Goal: Task Accomplishment & Management: Manage account settings

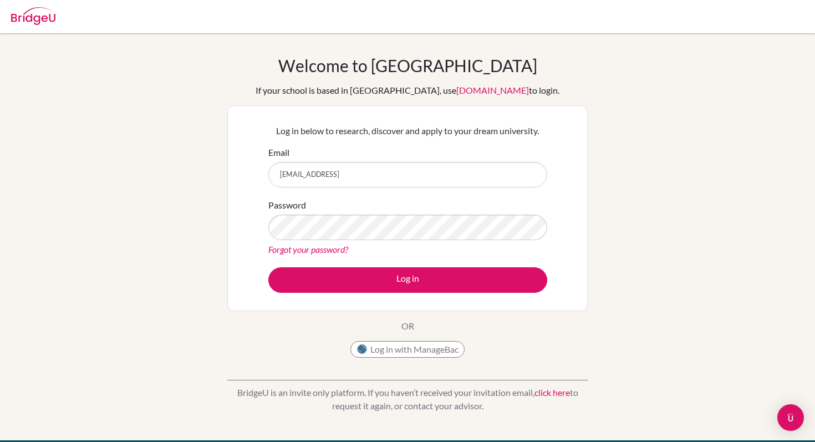
type input "[EMAIL_ADDRESS][DOMAIN_NAME]"
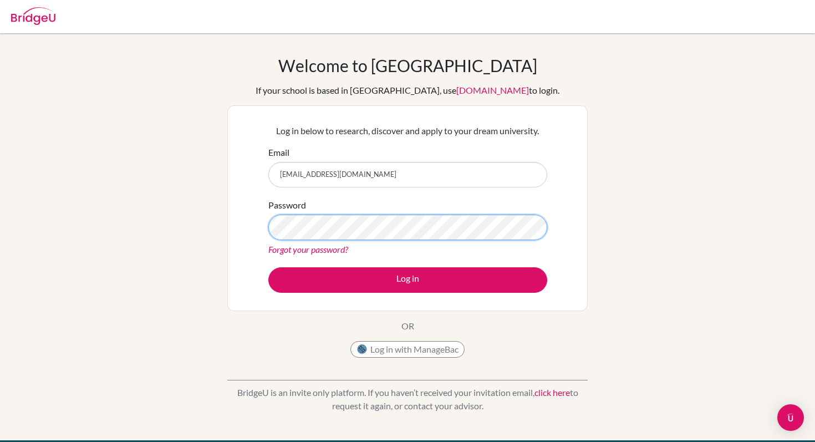
click at [268, 267] on button "Log in" at bounding box center [407, 279] width 279 height 25
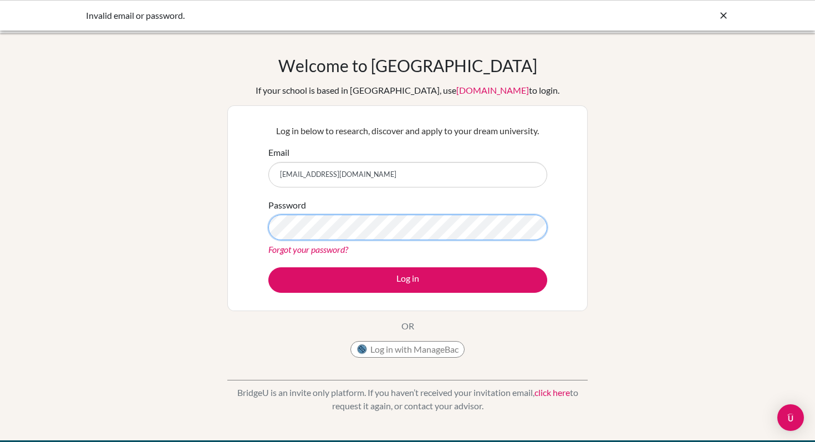
click at [268, 267] on button "Log in" at bounding box center [407, 279] width 279 height 25
click at [470, 241] on div "Password Forgot your password?" at bounding box center [407, 227] width 279 height 58
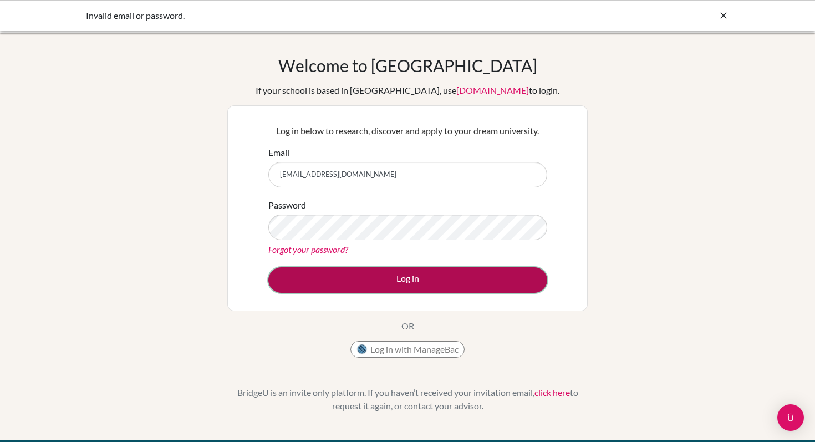
click at [403, 270] on button "Log in" at bounding box center [407, 279] width 279 height 25
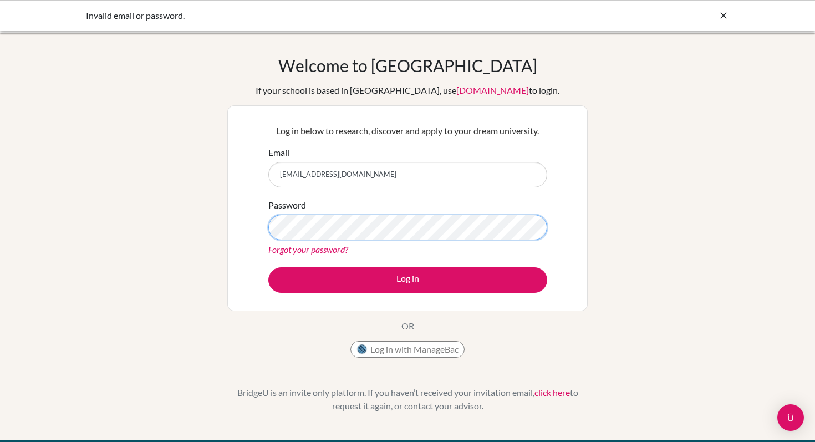
click at [268, 267] on button "Log in" at bounding box center [407, 279] width 279 height 25
click at [469, 298] on div "Log in below to research, discover and apply to your dream university. Email jo…" at bounding box center [407, 208] width 293 height 182
click at [374, 255] on div "Forgot your password?" at bounding box center [407, 249] width 279 height 13
click at [336, 249] on link "Forgot your password?" at bounding box center [308, 249] width 80 height 11
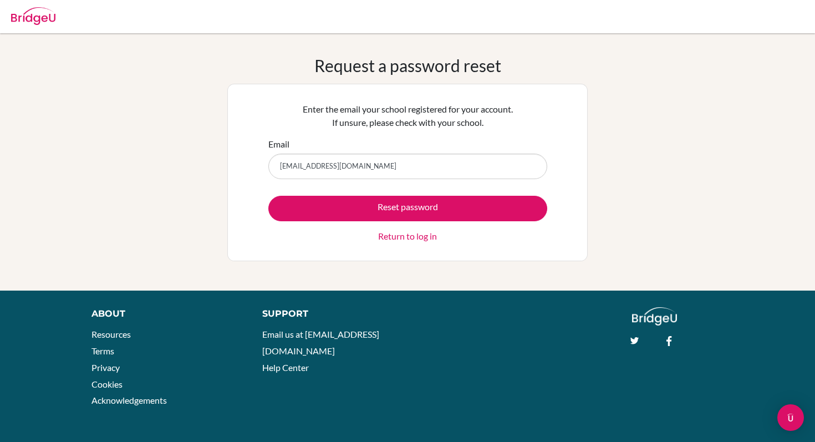
type input "[EMAIL_ADDRESS][DOMAIN_NAME]"
click at [268, 196] on button "Reset password" at bounding box center [407, 208] width 279 height 25
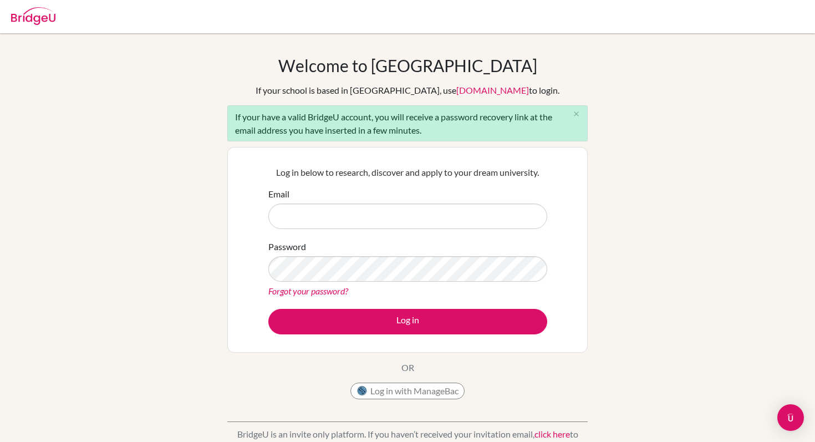
click at [344, 211] on input "Email" at bounding box center [407, 215] width 279 height 25
click at [355, 217] on input "Email" at bounding box center [407, 215] width 279 height 25
click at [374, 202] on div "Email" at bounding box center [407, 208] width 279 height 42
click at [374, 208] on input "Email" at bounding box center [407, 215] width 279 height 25
type input "[EMAIL_ADDRESS][DOMAIN_NAME]"
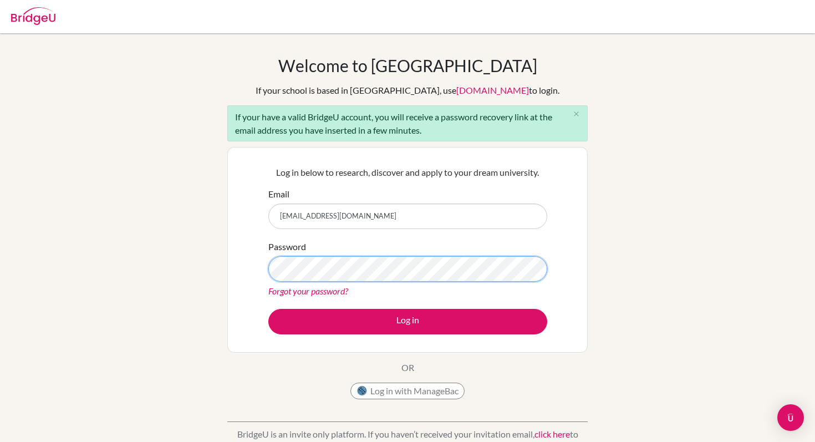
click at [268, 309] on button "Log in" at bounding box center [407, 321] width 279 height 25
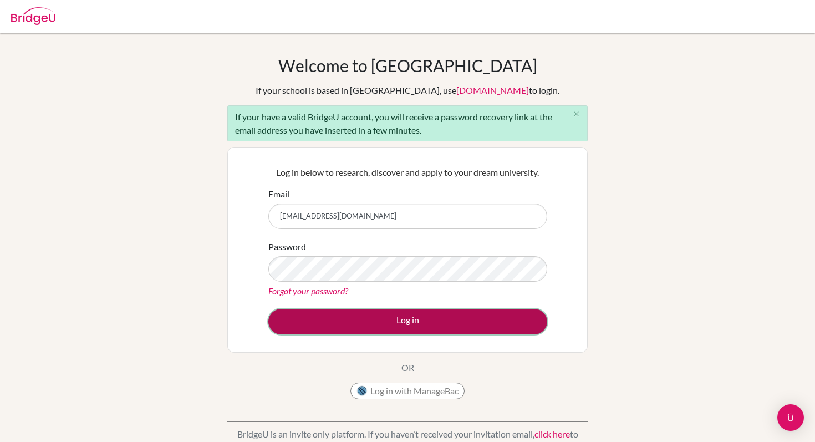
click at [464, 329] on button "Log in" at bounding box center [407, 321] width 279 height 25
